Goal: Information Seeking & Learning: Check status

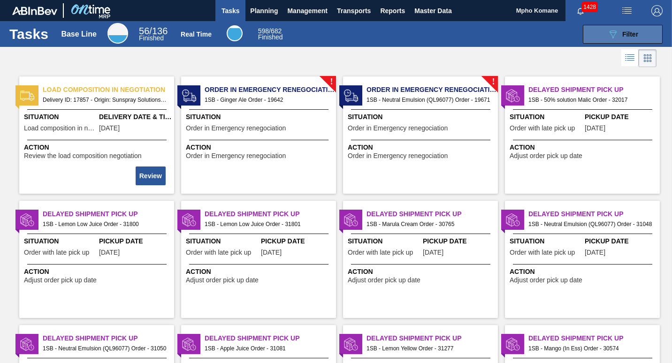
click at [616, 38] on icon "089F7B8B-B2A5-4AFE-B5C0-19BA573D28AC" at bounding box center [612, 34] width 11 height 11
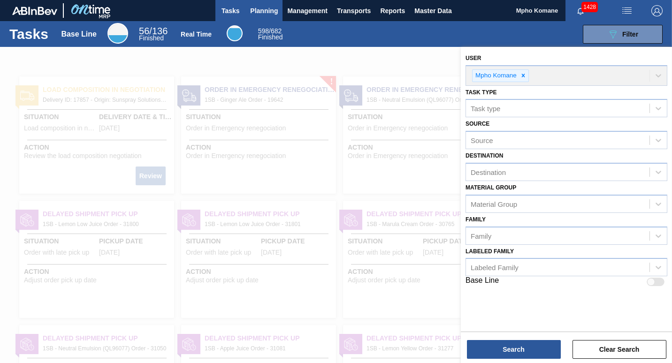
click at [261, 14] on span "Planning" at bounding box center [264, 10] width 28 height 11
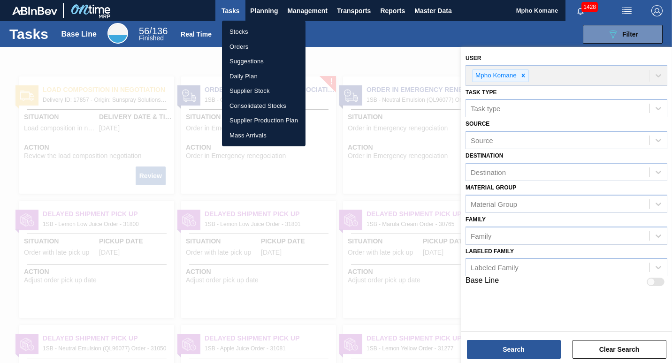
click at [244, 30] on li "Stocks" at bounding box center [263, 31] width 83 height 15
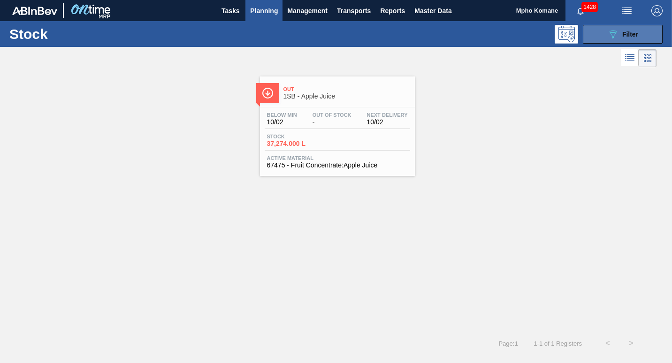
click at [597, 31] on button "089F7B8B-B2A5-4AFE-B5C0-19BA573D28AC Filter" at bounding box center [623, 34] width 80 height 19
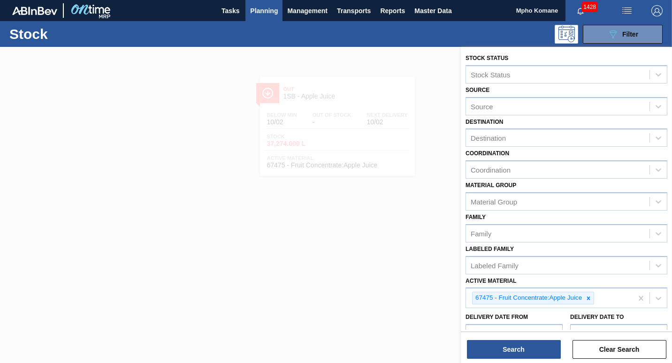
click at [263, 11] on span "Planning" at bounding box center [264, 10] width 28 height 11
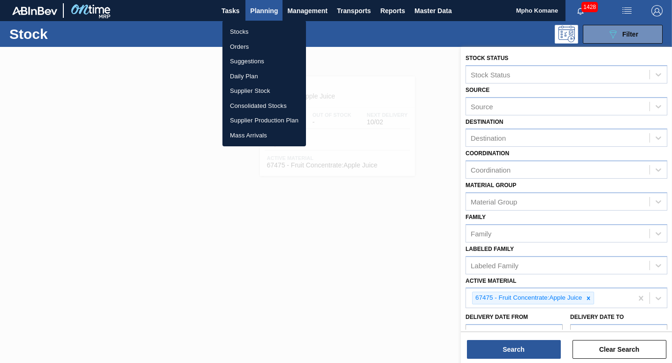
click at [242, 44] on li "Orders" at bounding box center [263, 46] width 83 height 15
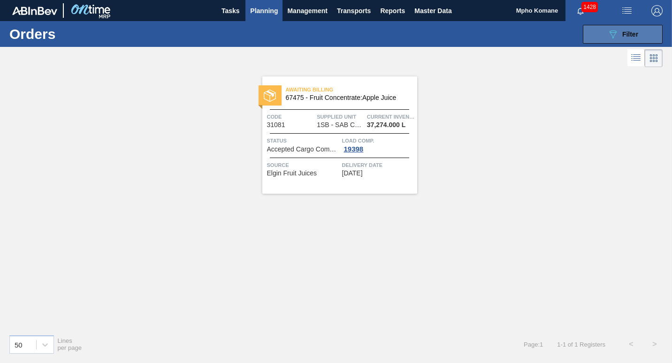
click at [605, 32] on button "089F7B8B-B2A5-4AFE-B5C0-19BA573D28AC Filter" at bounding box center [623, 34] width 80 height 19
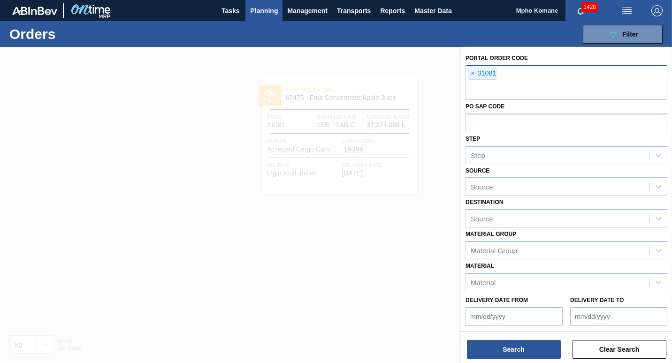
click at [504, 73] on div "× 31081" at bounding box center [566, 82] width 202 height 35
click at [499, 73] on div "× 31081" at bounding box center [566, 82] width 202 height 35
click at [476, 74] on span "×" at bounding box center [472, 73] width 9 height 11
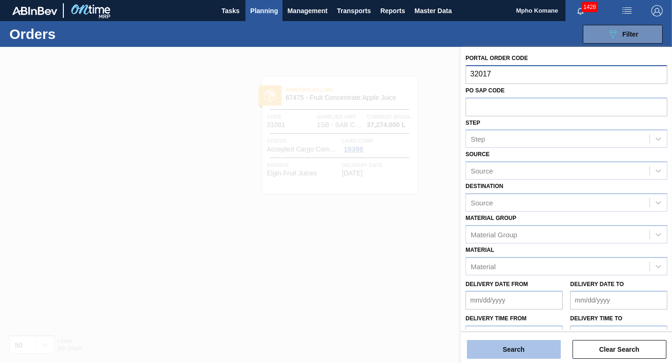
type input "32017"
click at [513, 344] on button "Search" at bounding box center [514, 349] width 94 height 19
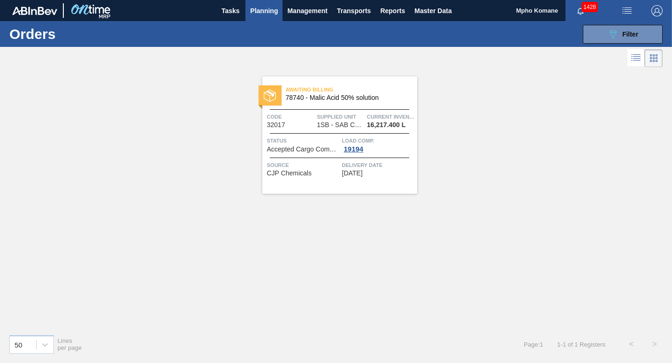
click at [343, 132] on div "Awaiting Billing 78740 - Malic Acid 50% solution Code 32017 Supplied Unit 1SB -…" at bounding box center [339, 134] width 155 height 117
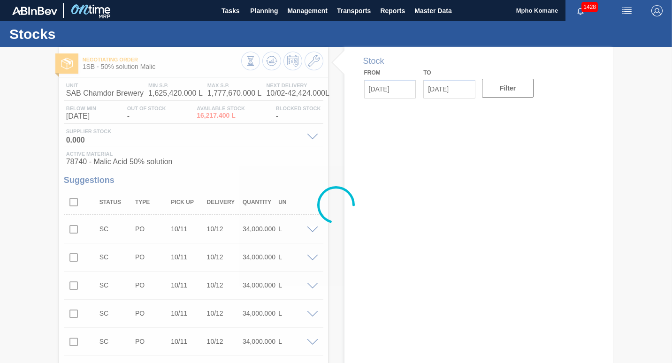
type input "[DATE]"
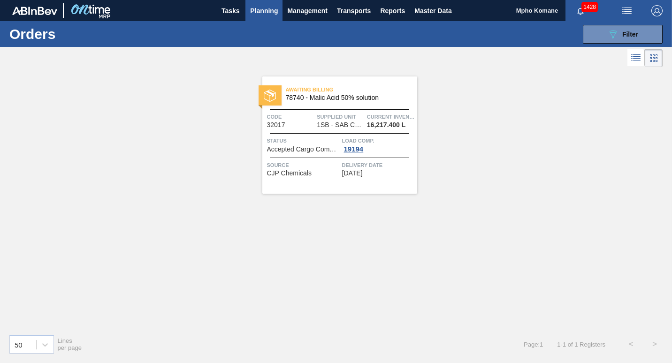
click at [265, 10] on span "Planning" at bounding box center [264, 10] width 28 height 11
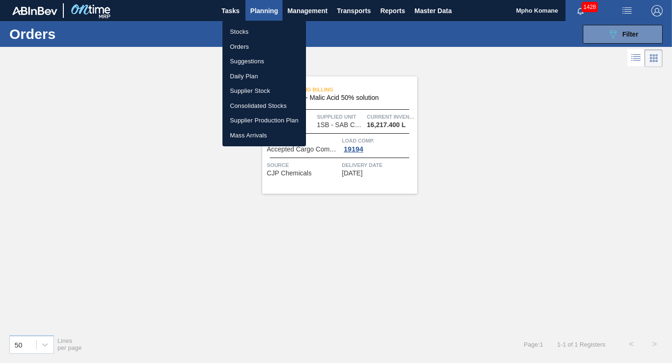
click at [243, 46] on li "Orders" at bounding box center [263, 46] width 83 height 15
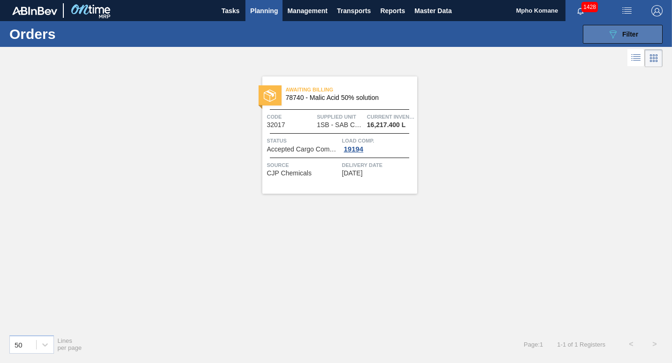
click at [637, 29] on div "089F7B8B-B2A5-4AFE-B5C0-19BA573D28AC Filter" at bounding box center [622, 34] width 31 height 11
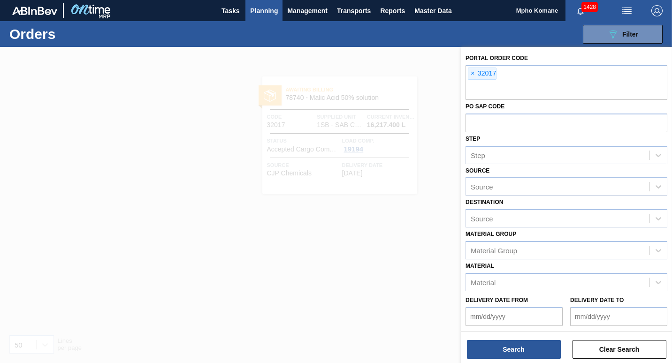
click at [263, 12] on span "Planning" at bounding box center [264, 10] width 28 height 11
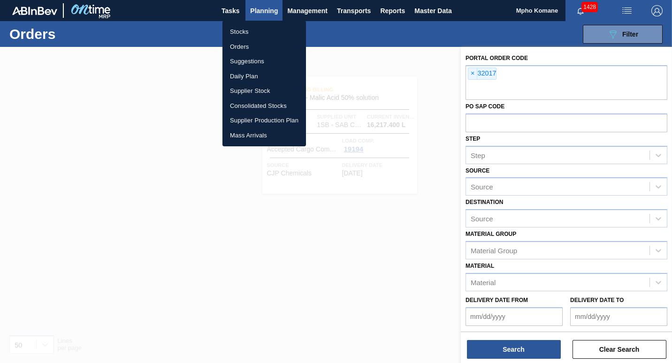
click at [248, 30] on li "Stocks" at bounding box center [263, 31] width 83 height 15
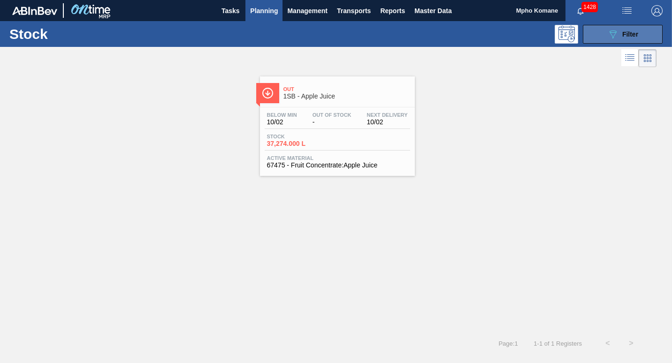
click at [607, 34] on icon "089F7B8B-B2A5-4AFE-B5C0-19BA573D28AC" at bounding box center [612, 34] width 11 height 11
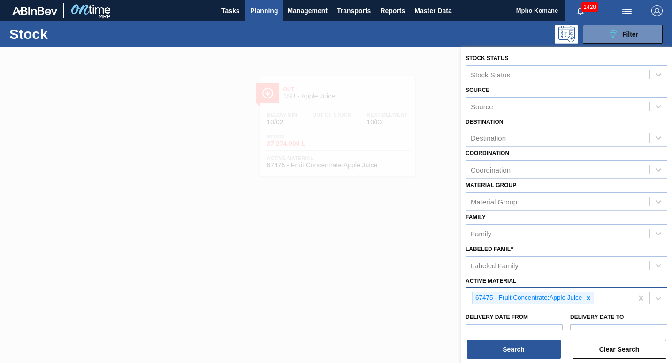
click at [595, 300] on div "67475 - Fruit Concentrate:Apple Juice" at bounding box center [549, 297] width 167 height 19
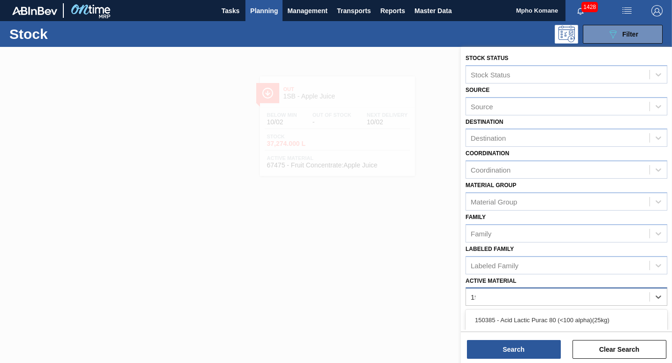
type Material "1"
